Goal: Check status: Check status

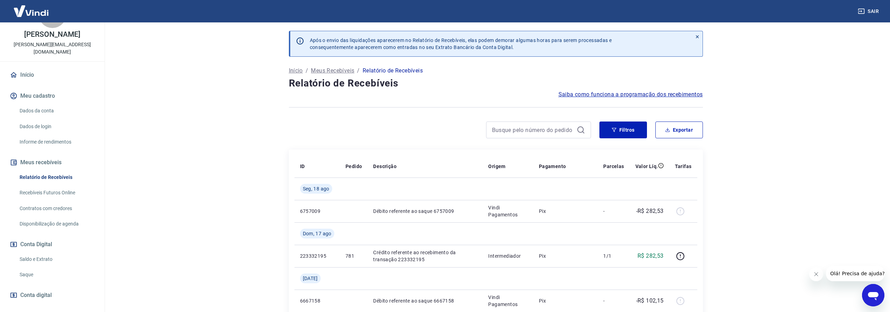
scroll to position [52, 0]
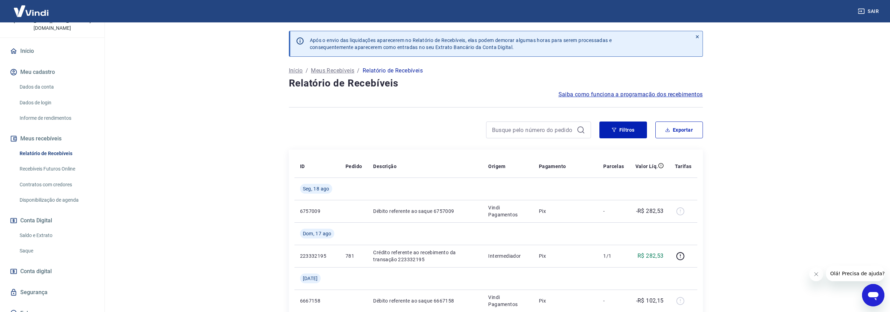
click at [47, 228] on link "Saldo e Extrato" at bounding box center [56, 235] width 79 height 14
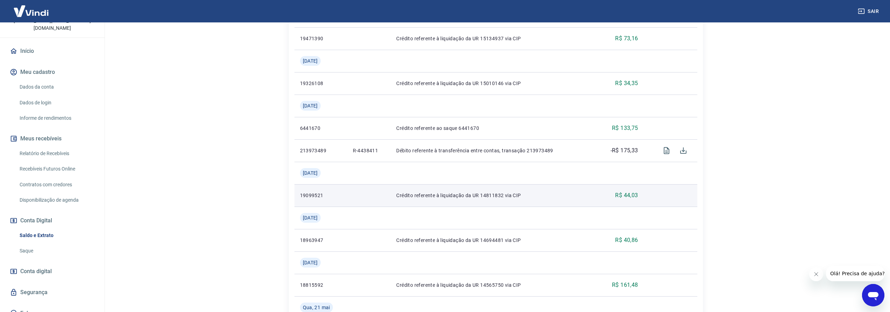
scroll to position [551, 0]
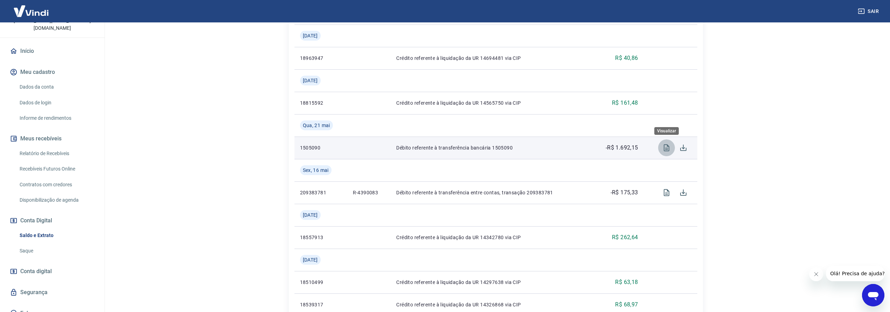
click at [664, 148] on icon "Visualizar" at bounding box center [667, 147] width 6 height 7
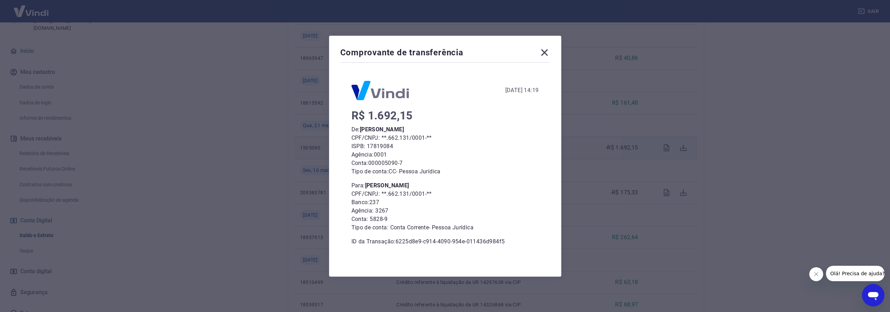
click at [550, 53] on icon at bounding box center [544, 52] width 11 height 11
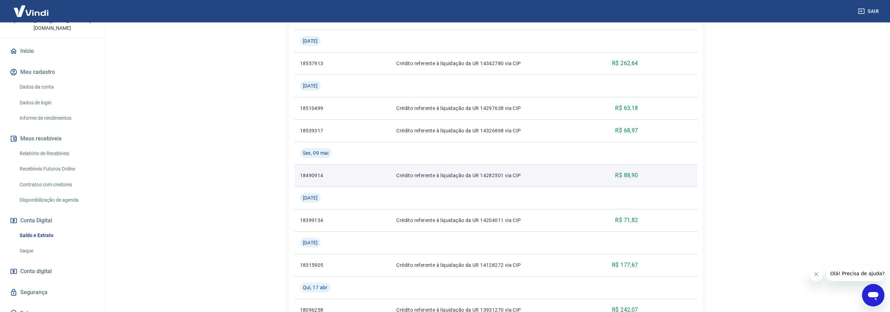
scroll to position [801, 0]
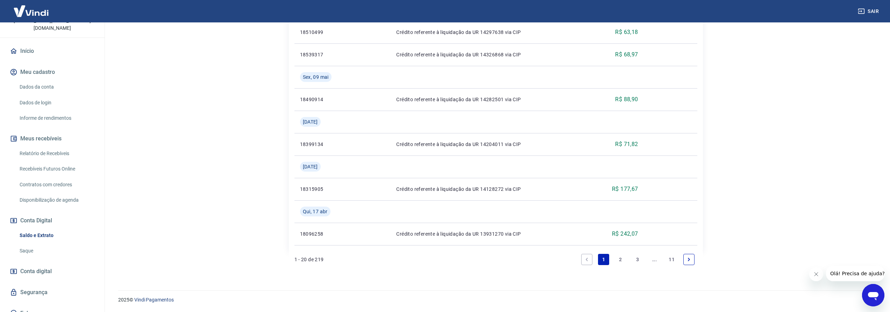
click at [620, 258] on link "2" at bounding box center [620, 259] width 11 height 11
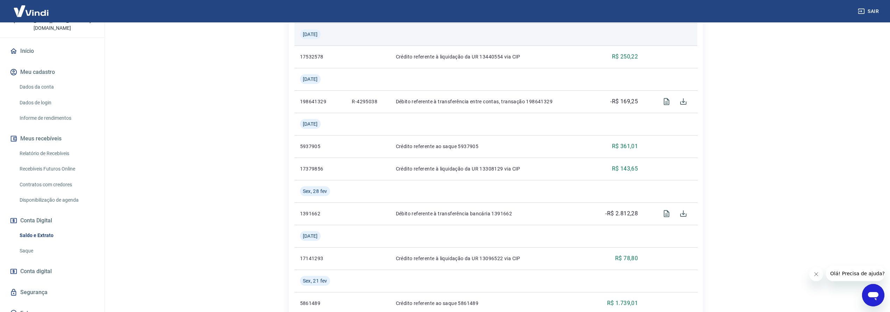
scroll to position [468, 0]
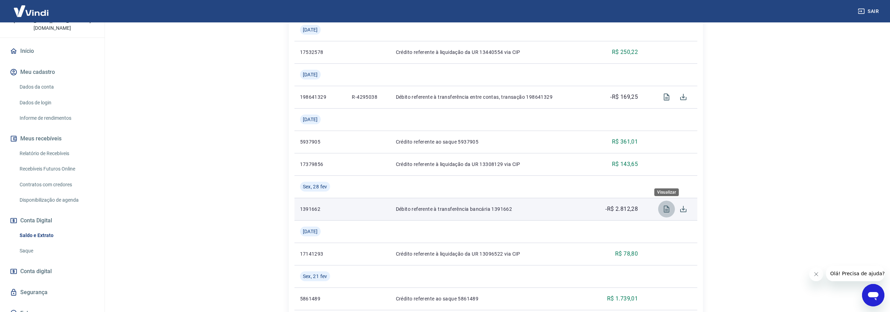
click at [668, 211] on icon "Visualizar" at bounding box center [666, 209] width 8 height 8
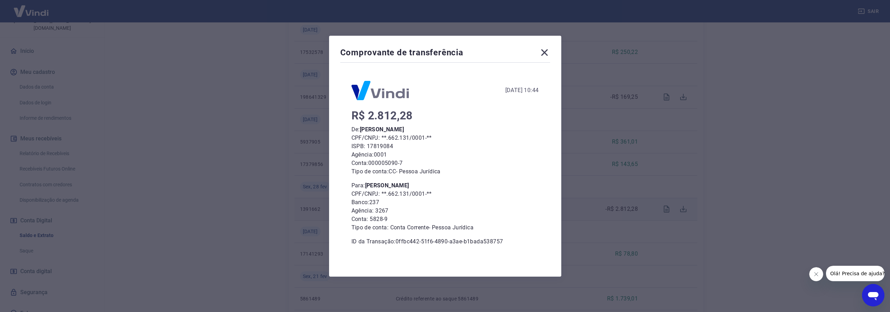
click at [545, 50] on icon at bounding box center [544, 52] width 11 height 11
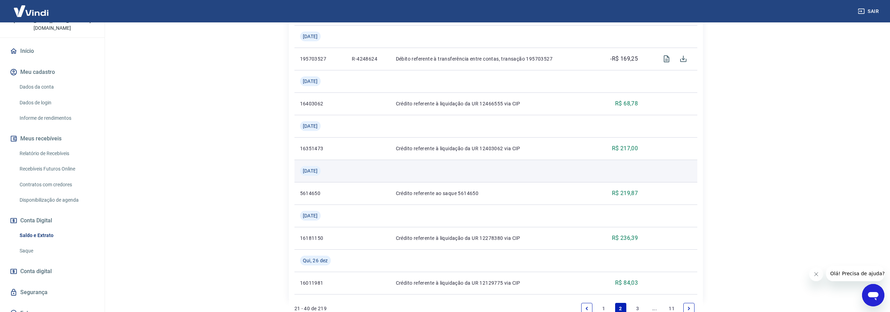
scroll to position [823, 0]
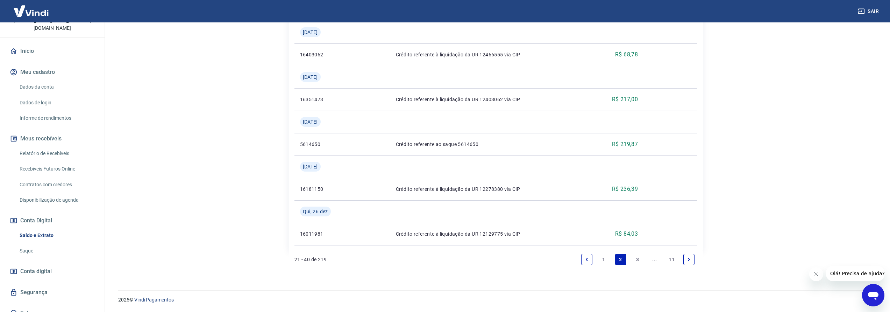
click at [604, 260] on link "1" at bounding box center [603, 259] width 11 height 11
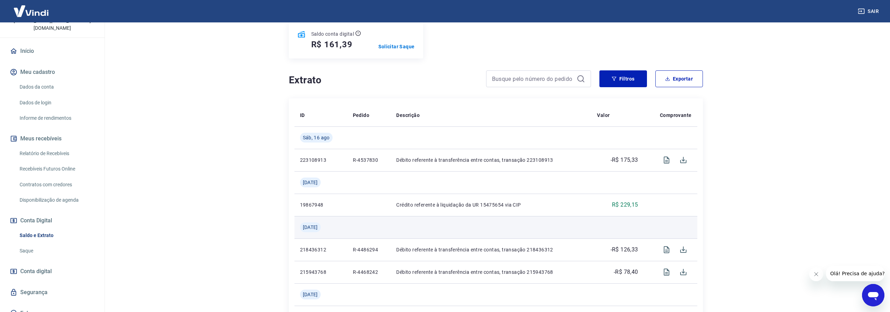
scroll to position [126, 0]
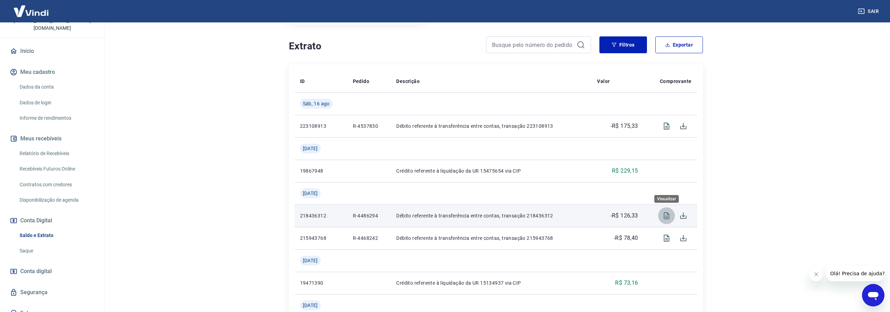
click at [663, 213] on icon "Visualizar" at bounding box center [666, 215] width 8 height 8
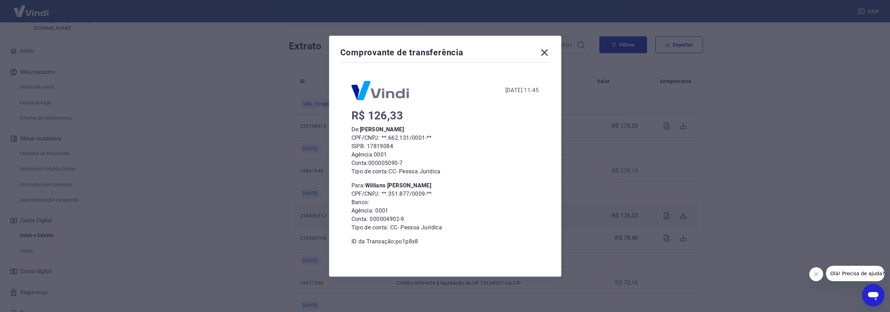
click at [550, 56] on icon at bounding box center [544, 52] width 11 height 11
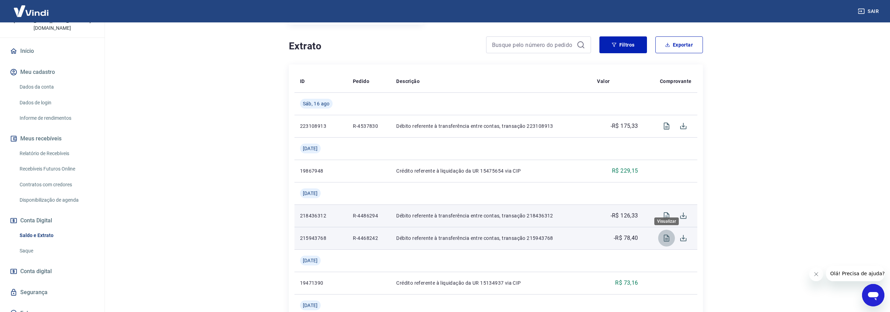
click at [668, 239] on icon "Visualizar" at bounding box center [666, 238] width 8 height 8
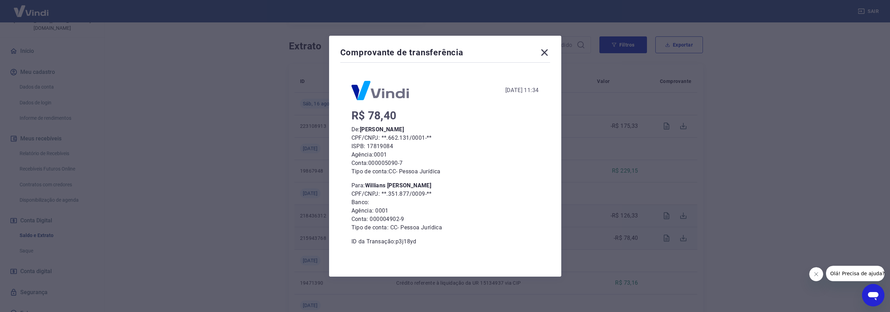
click at [550, 54] on icon at bounding box center [544, 52] width 11 height 11
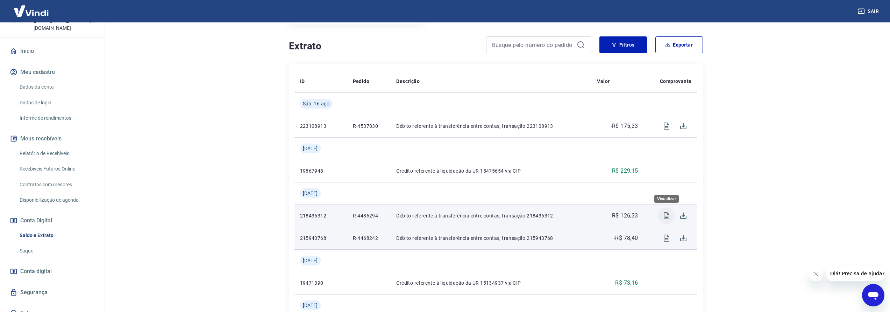
click at [664, 216] on icon "Visualizar" at bounding box center [667, 215] width 6 height 7
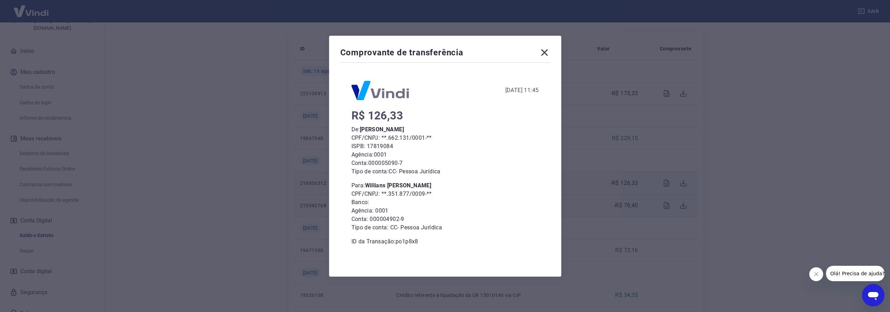
scroll to position [191, 0]
click at [543, 53] on icon at bounding box center [544, 52] width 11 height 11
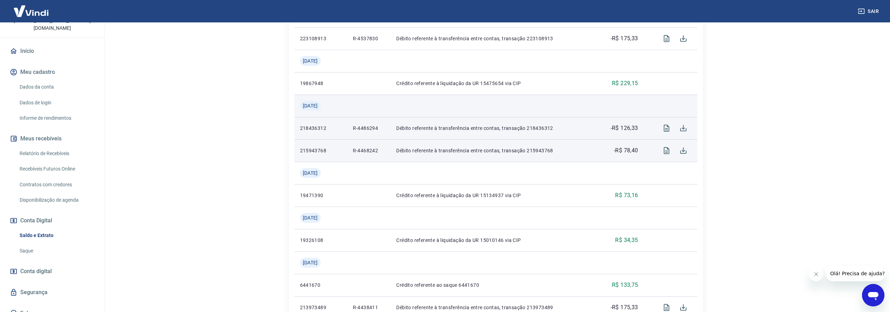
scroll to position [249, 0]
